Goal: Navigation & Orientation: Find specific page/section

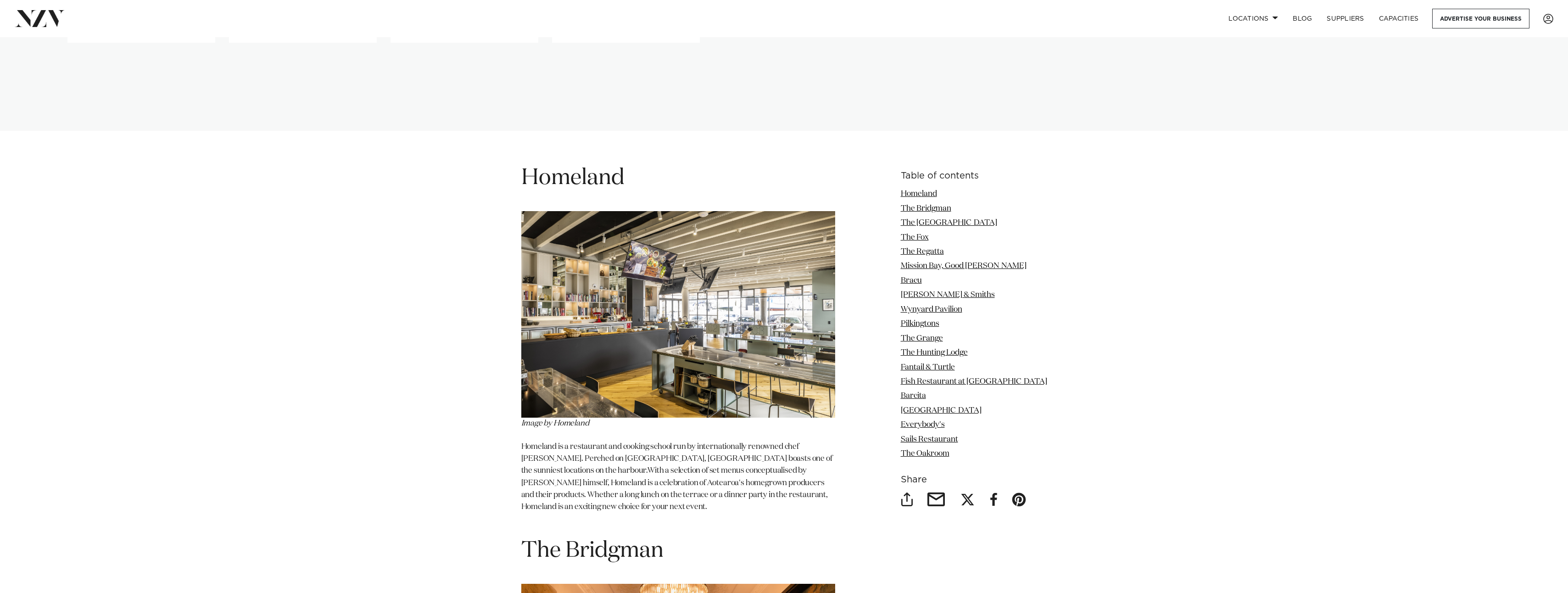
scroll to position [689, 0]
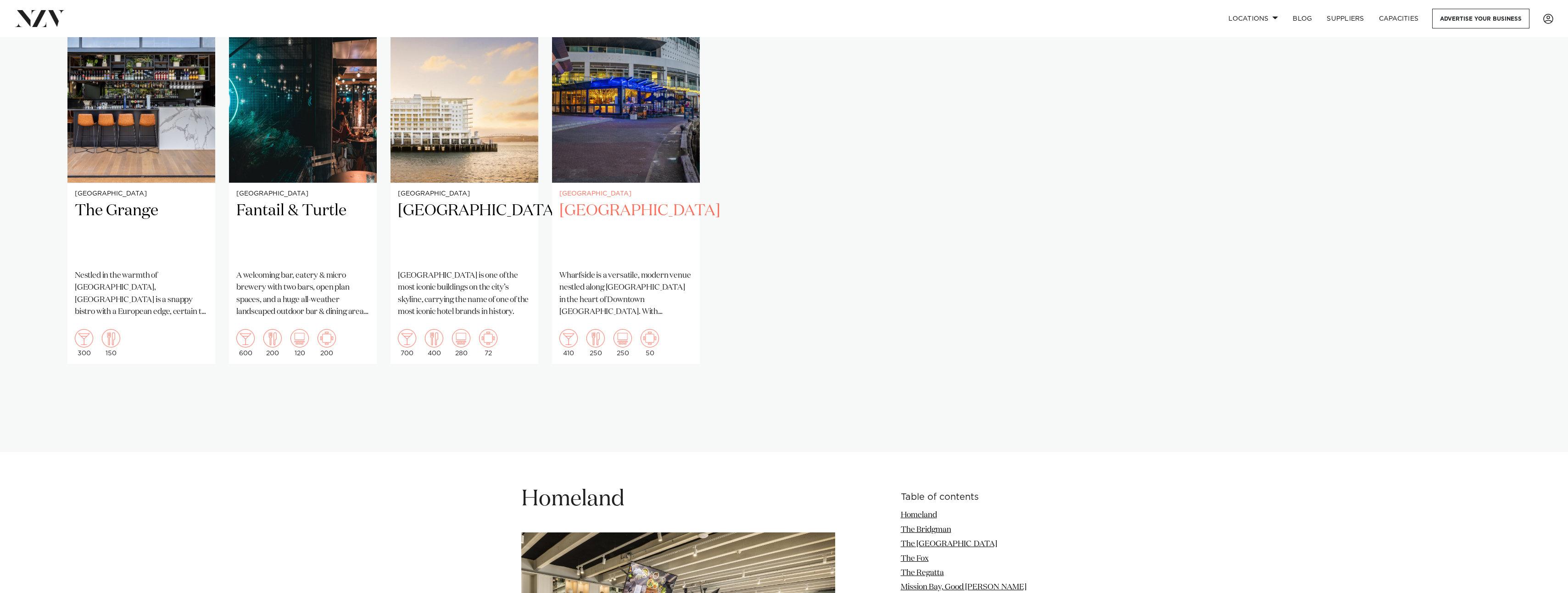
click at [629, 144] on img "4 / 4" at bounding box center [626, 83] width 148 height 198
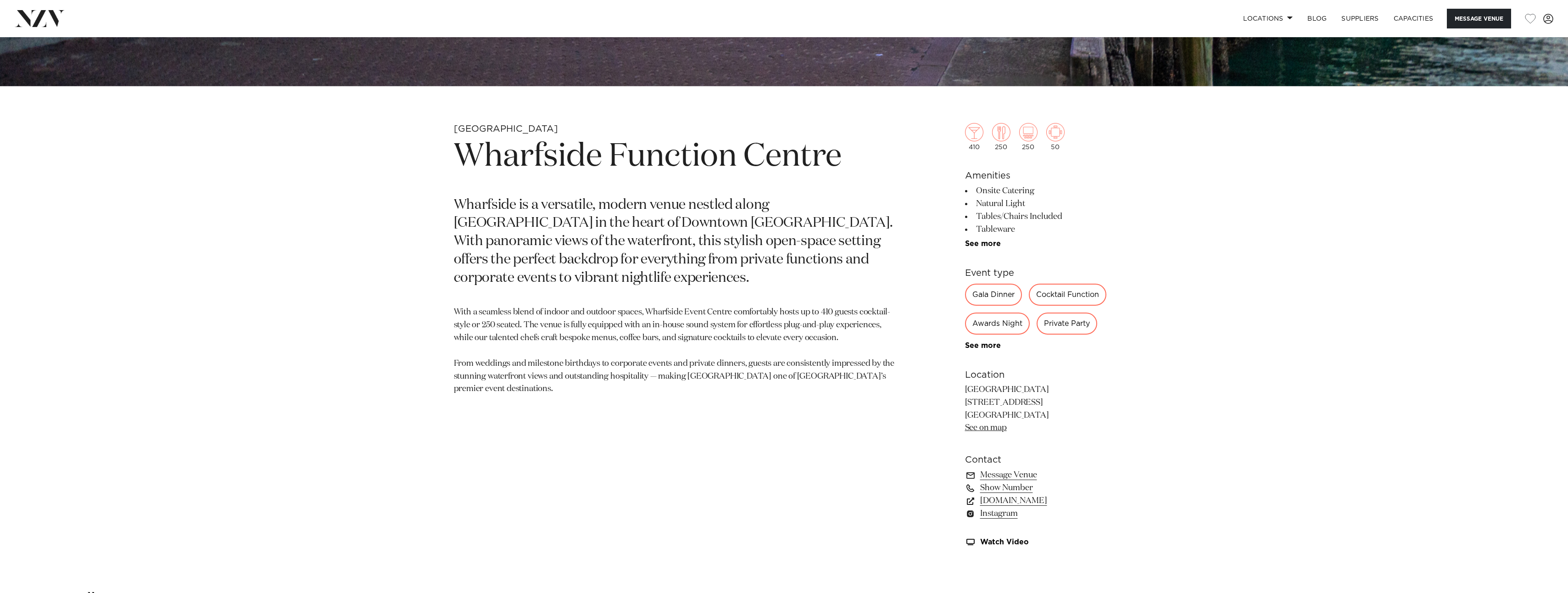
scroll to position [689, 0]
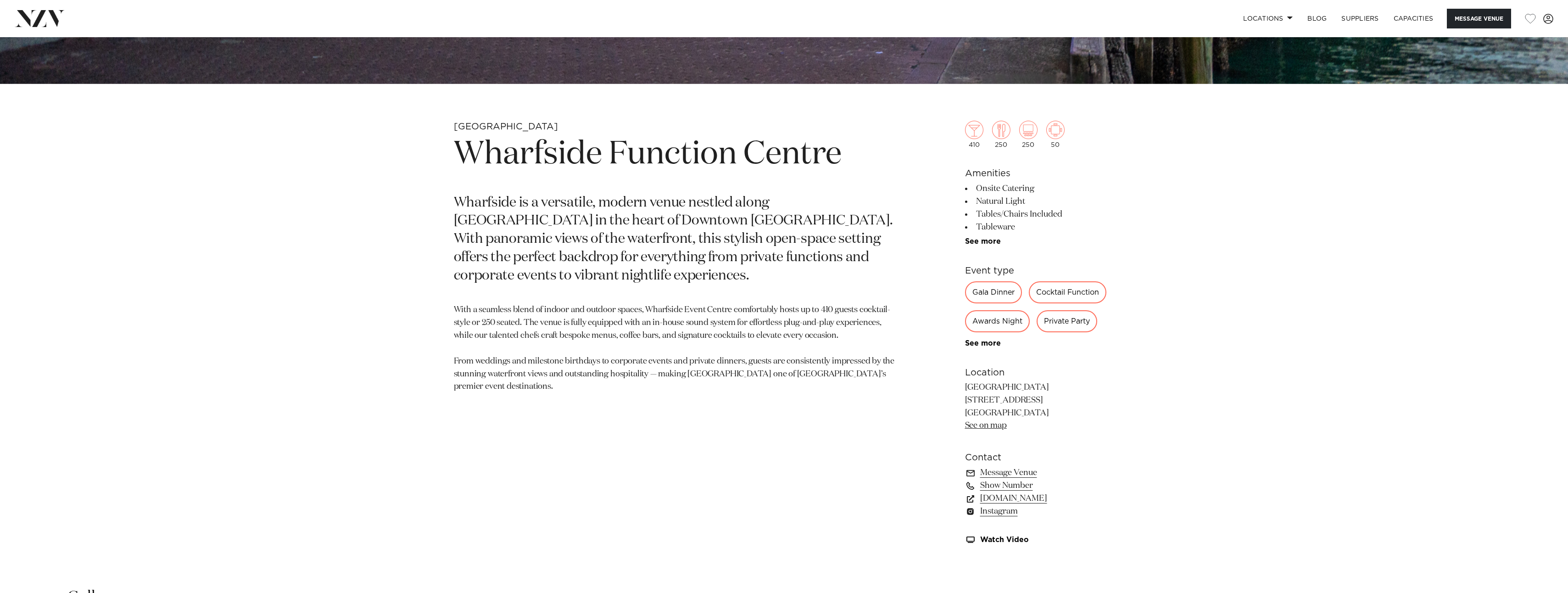
click at [1069, 320] on div "Private Party" at bounding box center [1067, 321] width 61 height 22
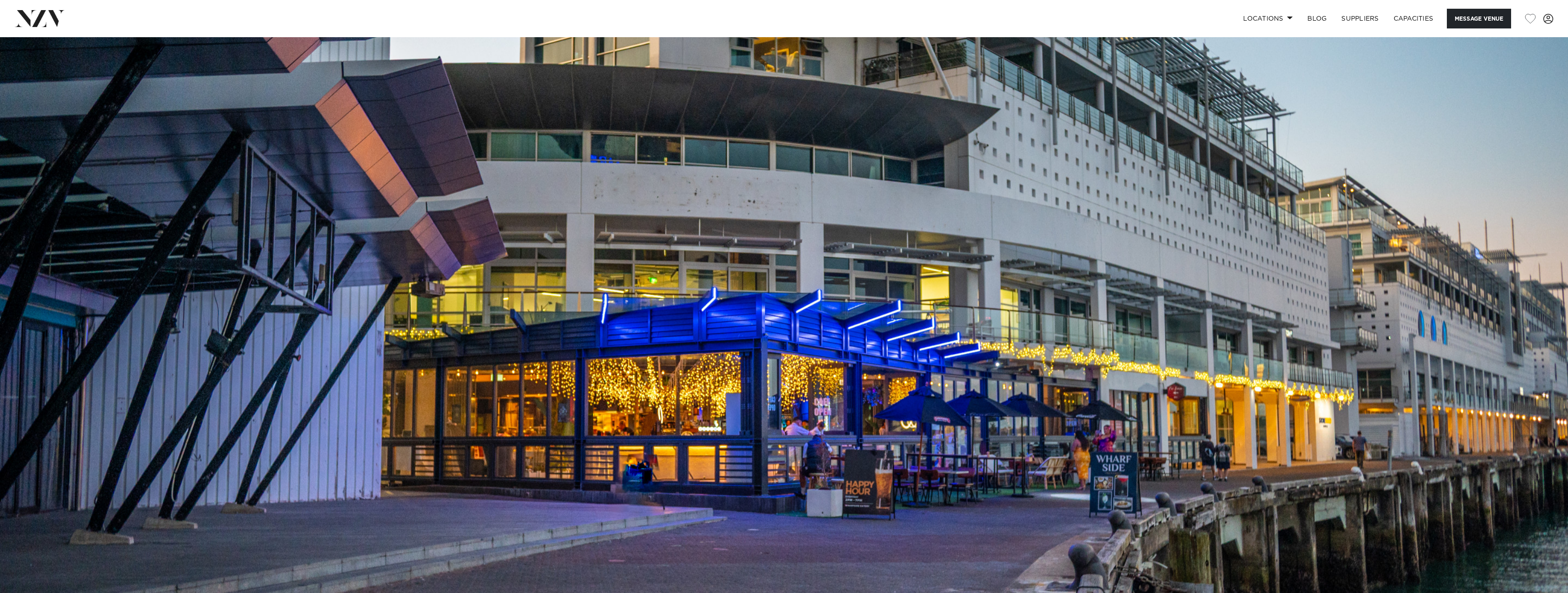
scroll to position [0, 0]
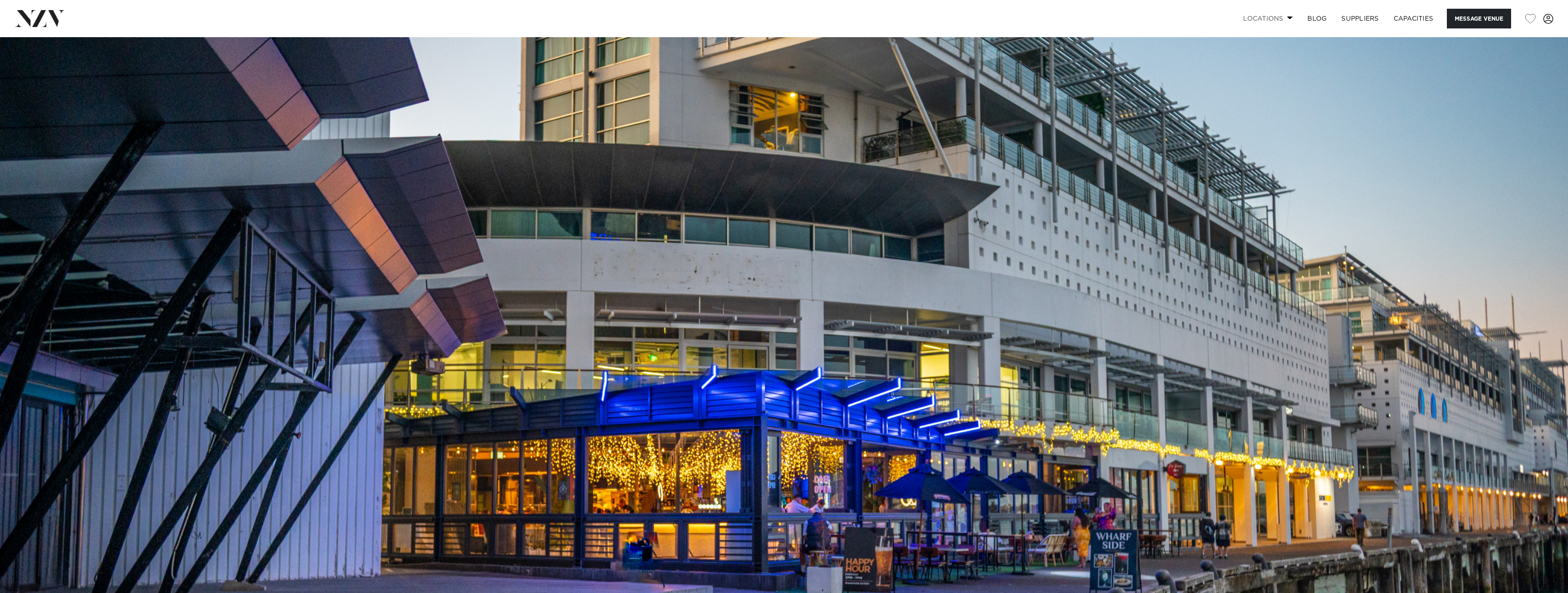
click at [1289, 20] on link "Locations" at bounding box center [1268, 18] width 65 height 19
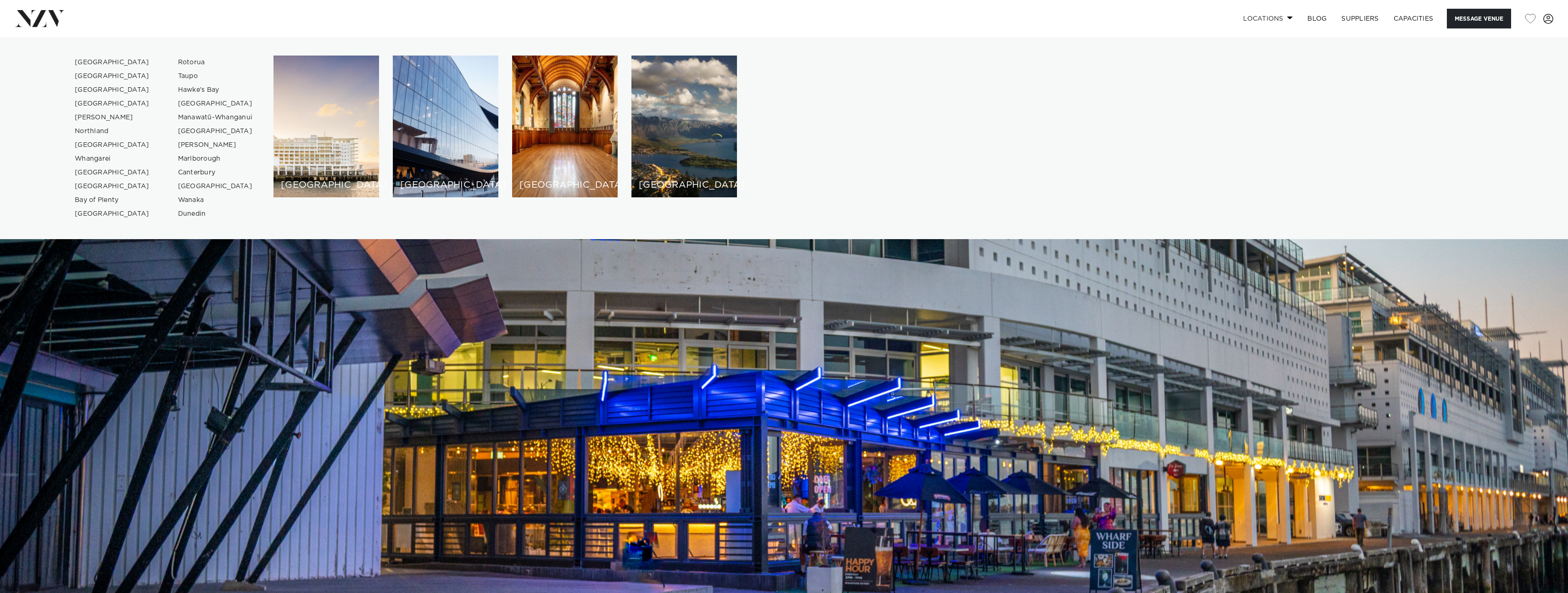
click at [1287, 19] on span at bounding box center [1290, 17] width 6 height 3
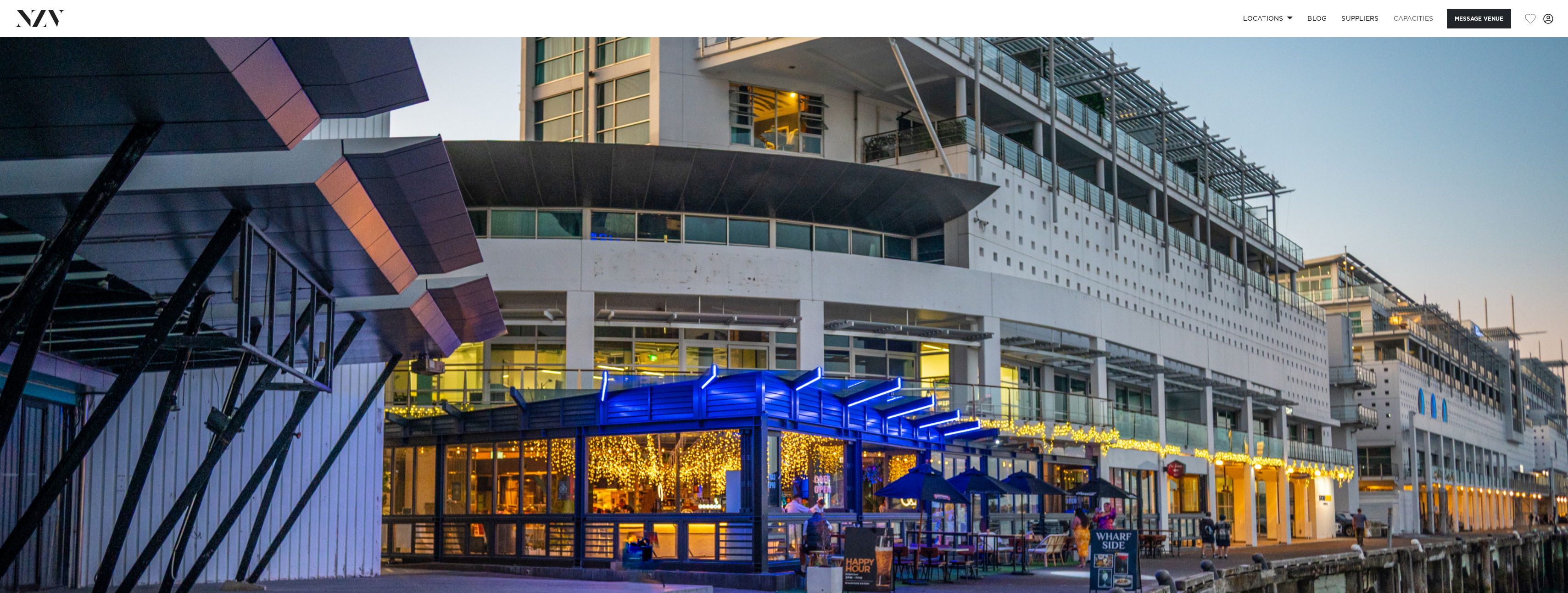
click at [1402, 21] on link "Capacities" at bounding box center [1413, 18] width 55 height 19
